Goal: Find specific fact: Find specific fact

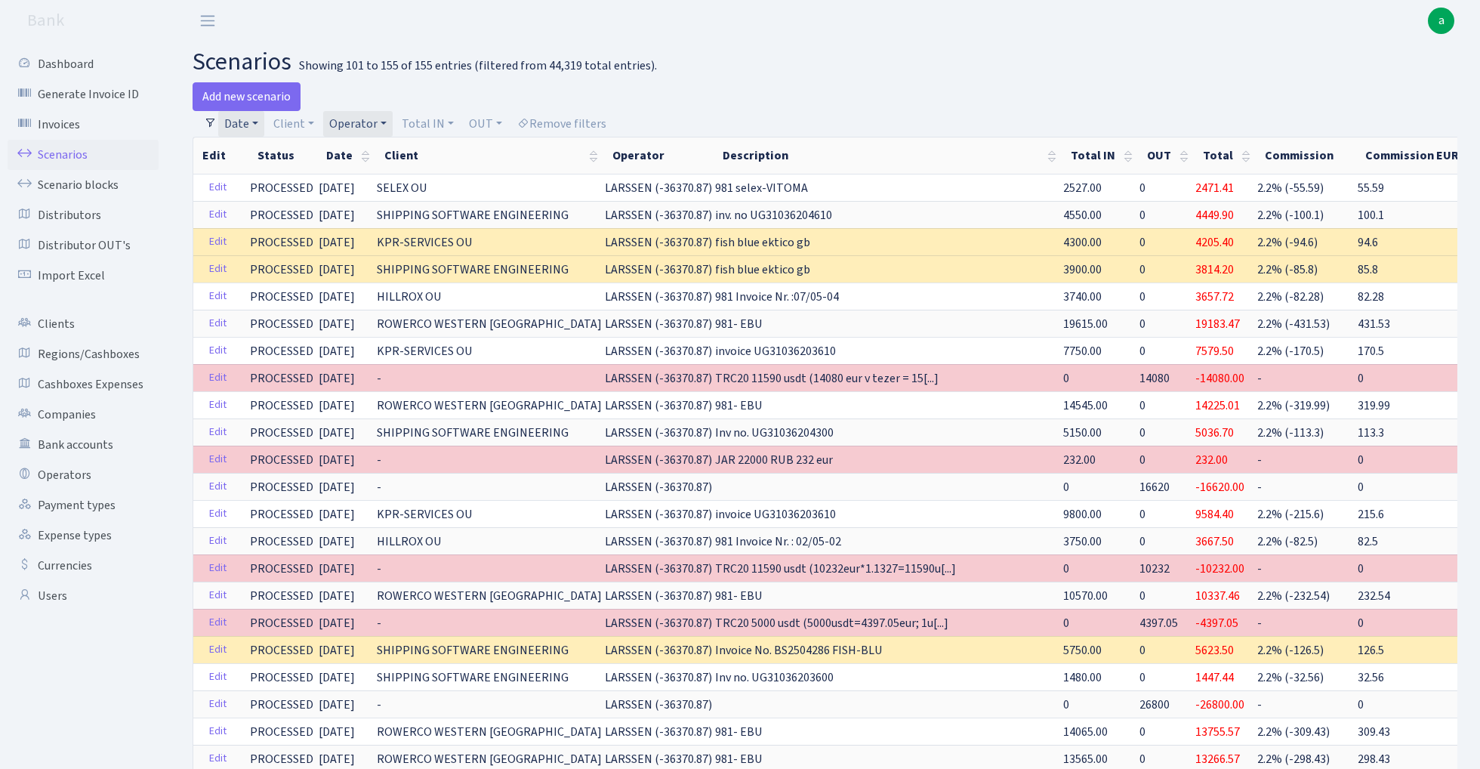
select select "100"
click at [50, 124] on link "Invoices" at bounding box center [83, 124] width 151 height 30
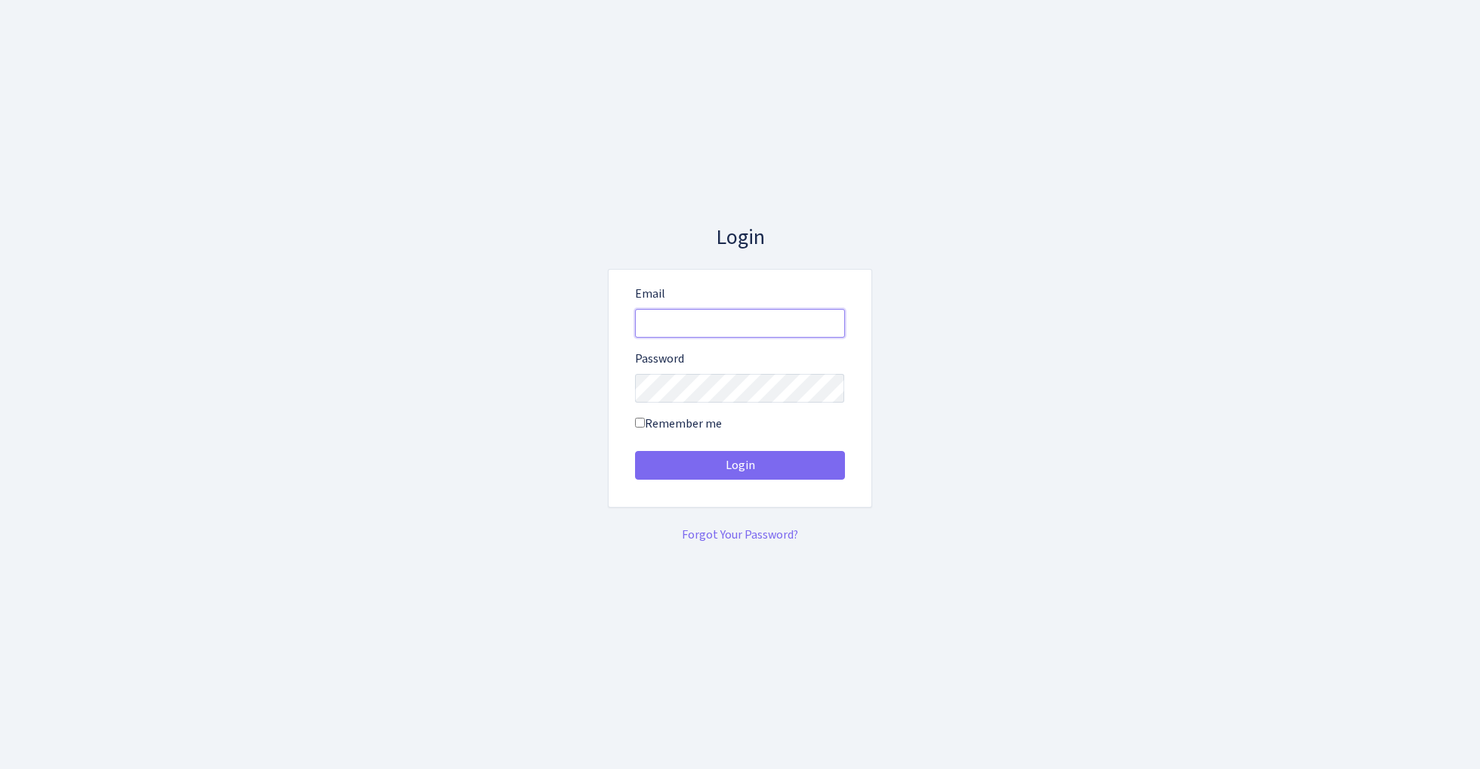
type input "[EMAIL_ADDRESS][DOMAIN_NAME]"
click at [739, 465] on button "Login" at bounding box center [740, 465] width 210 height 29
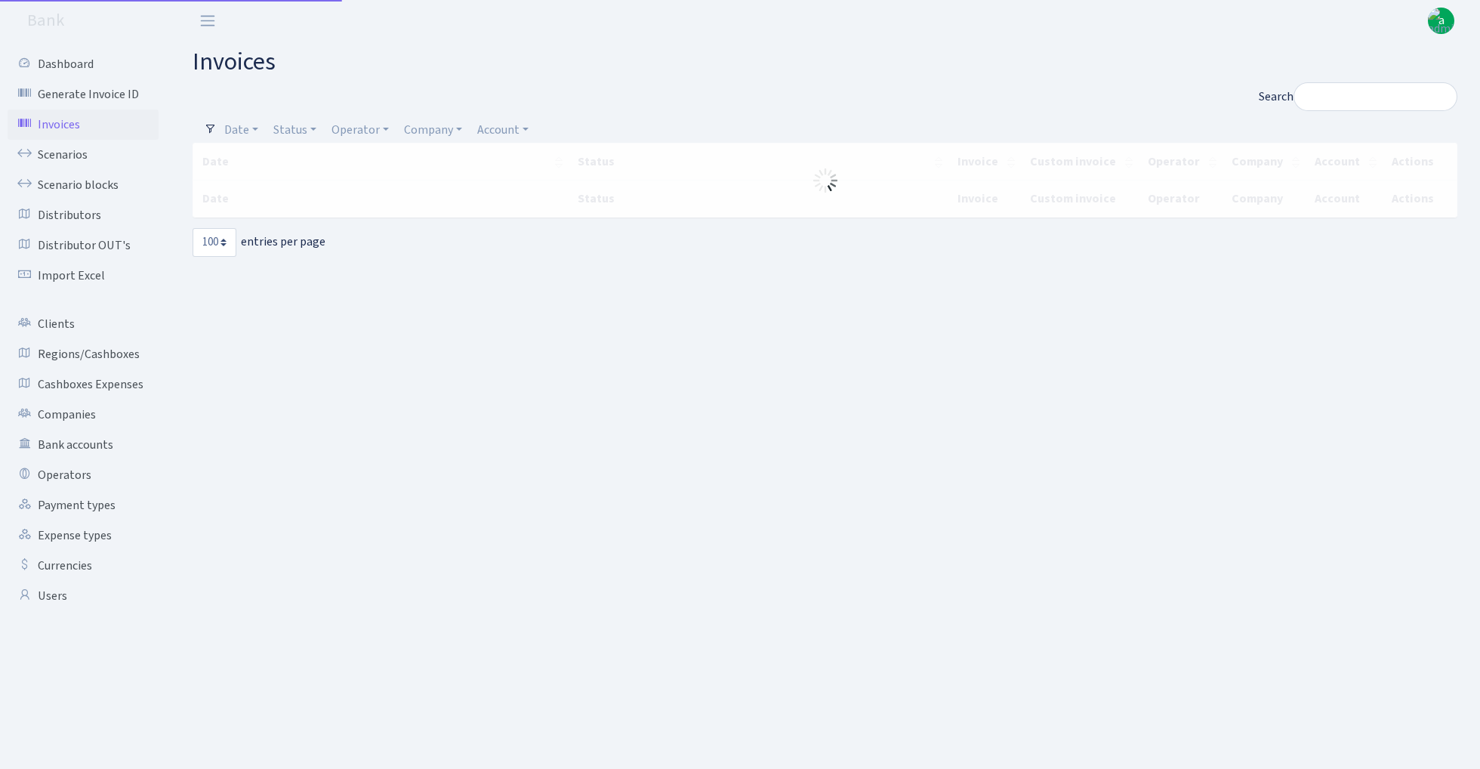
select select "100"
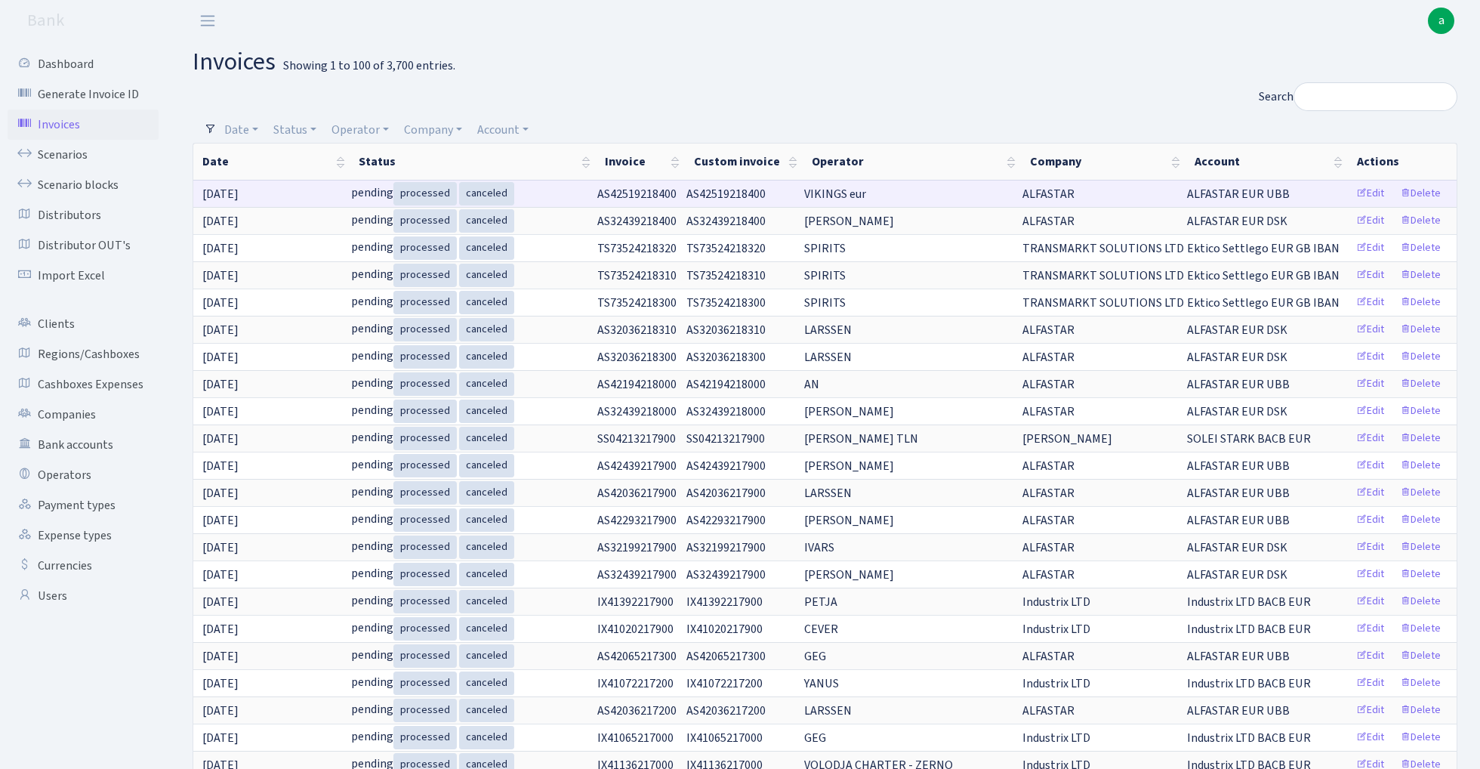
click at [677, 194] on span "AS42519218400" at bounding box center [636, 194] width 79 height 17
copy span "AS42519218400"
